Goal: Task Accomplishment & Management: Use online tool/utility

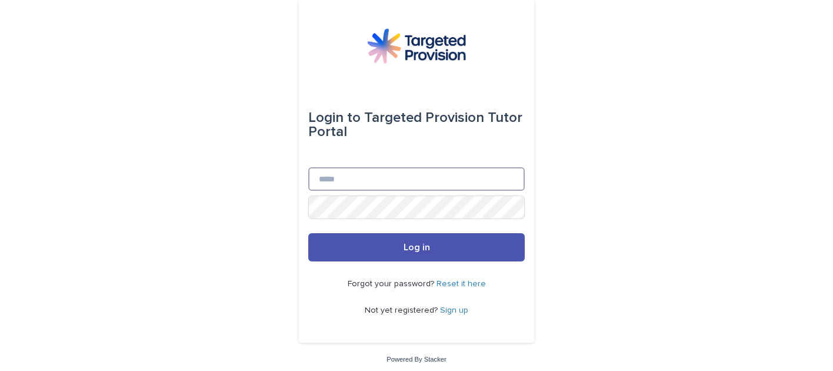
click at [338, 182] on input "Email" at bounding box center [416, 179] width 217 height 24
type input "**********"
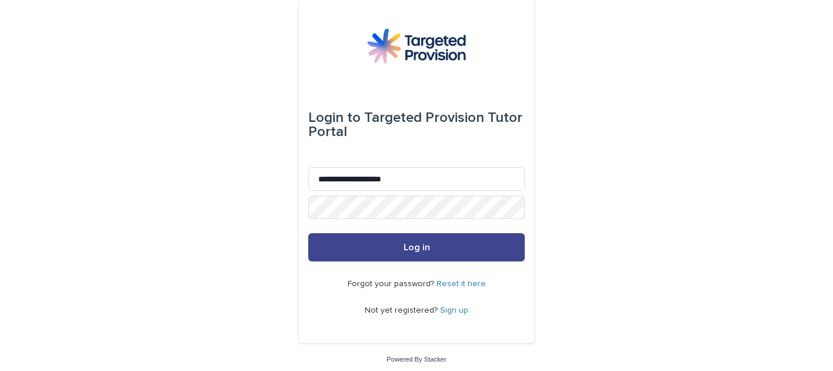
click at [405, 248] on span "Log in" at bounding box center [417, 246] width 26 height 9
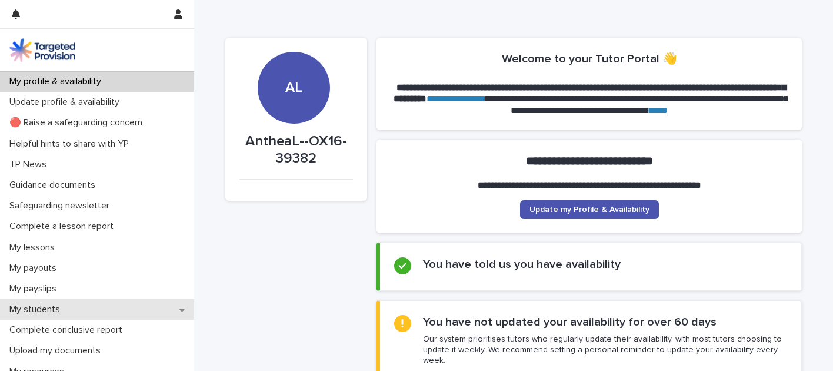
click at [184, 311] on icon at bounding box center [181, 309] width 5 height 8
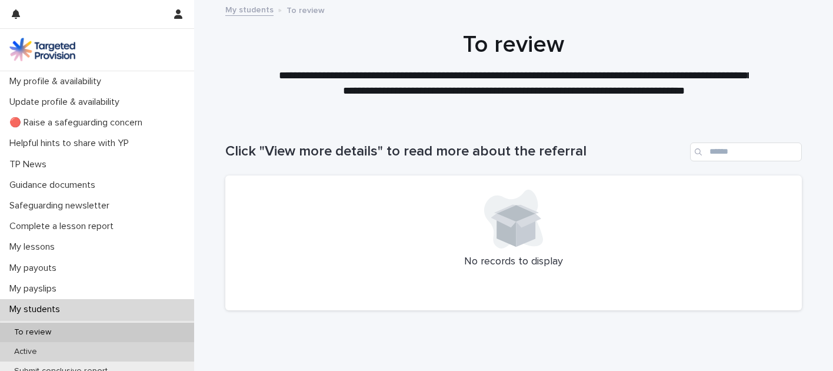
click at [51, 350] on div "Active" at bounding box center [97, 351] width 194 height 19
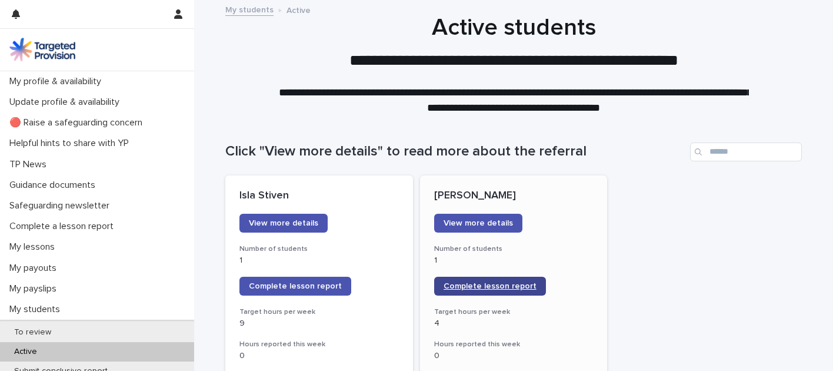
click at [475, 285] on span "Complete lesson report" at bounding box center [490, 286] width 93 height 8
